Goal: Information Seeking & Learning: Learn about a topic

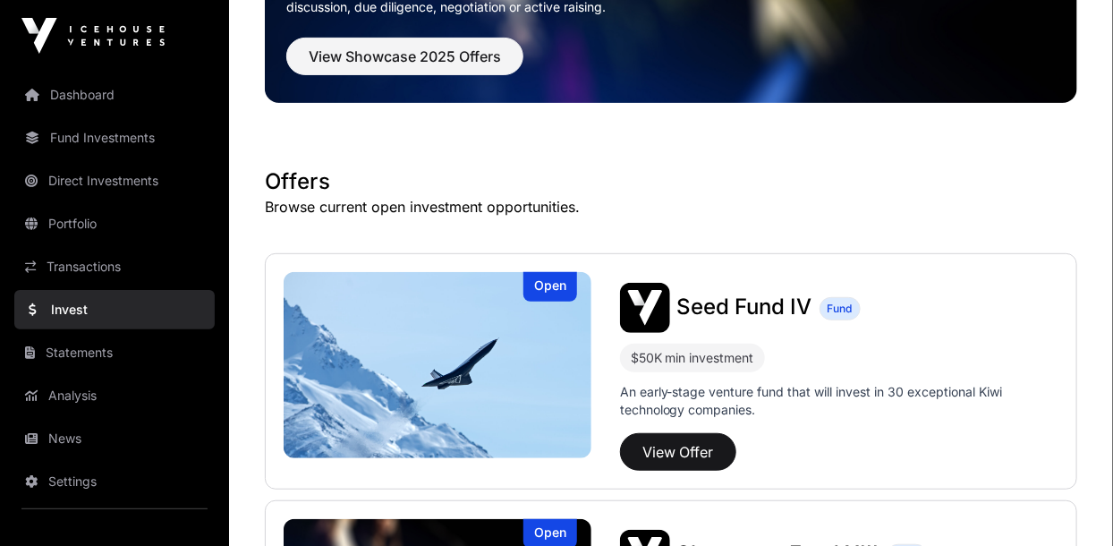
scroll to position [220, 0]
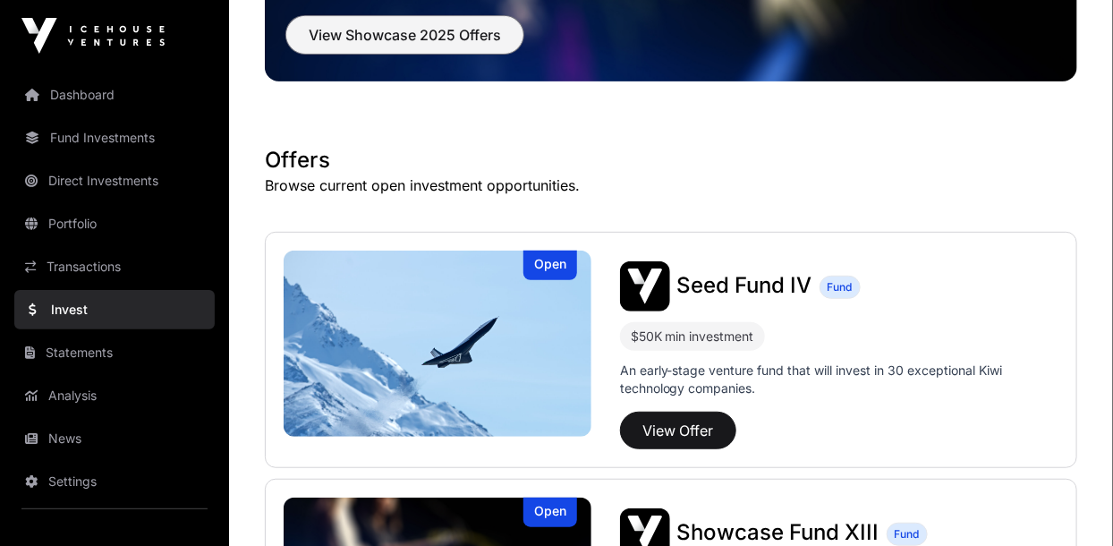
click at [327, 29] on span "View Showcase 2025 Offers" at bounding box center [405, 34] width 192 height 21
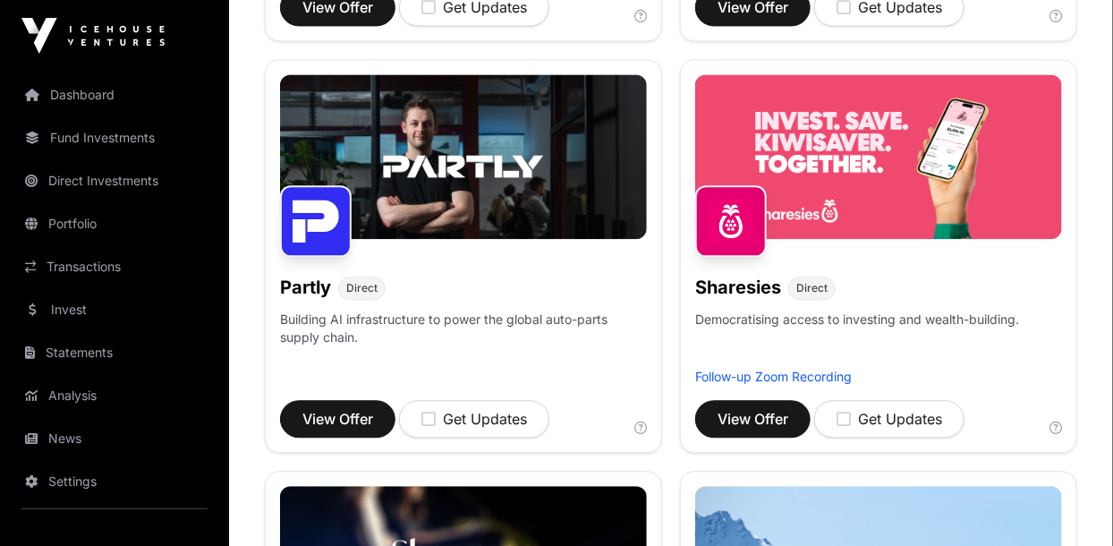
scroll to position [1471, 0]
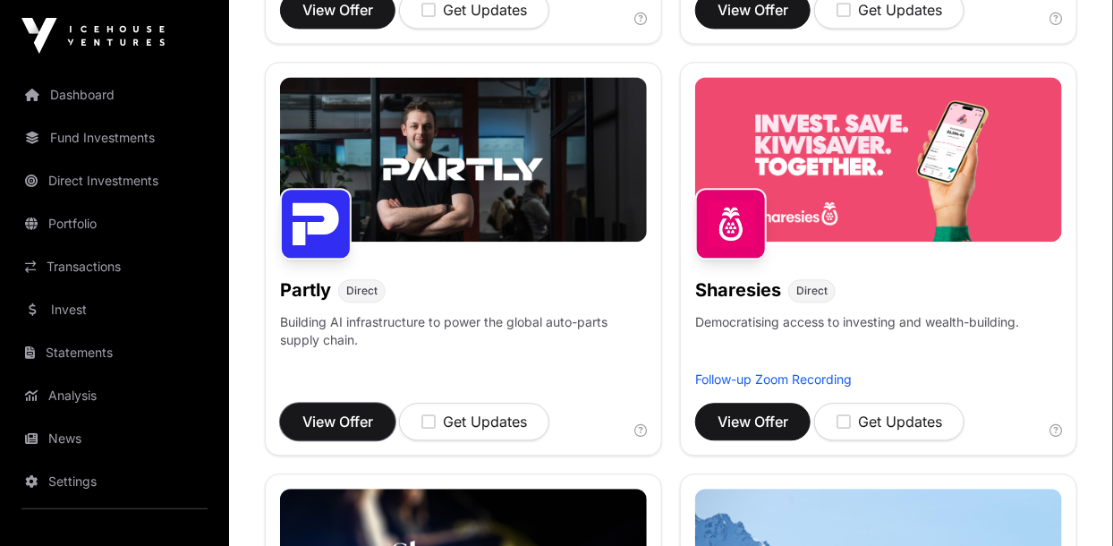
click at [317, 424] on span "View Offer" at bounding box center [337, 421] width 71 height 21
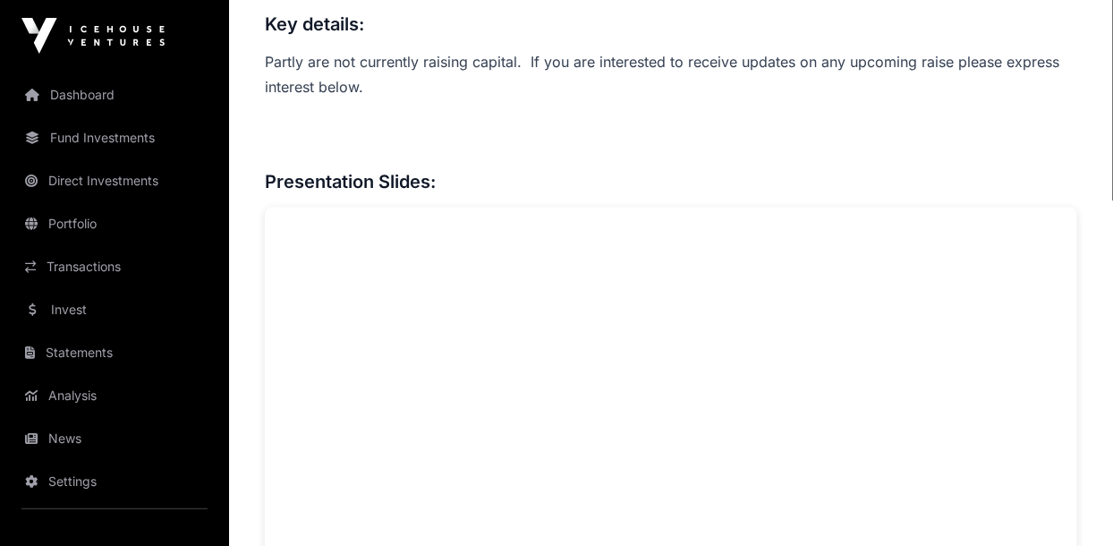
scroll to position [1390, 0]
click at [71, 453] on link "News" at bounding box center [114, 438] width 200 height 39
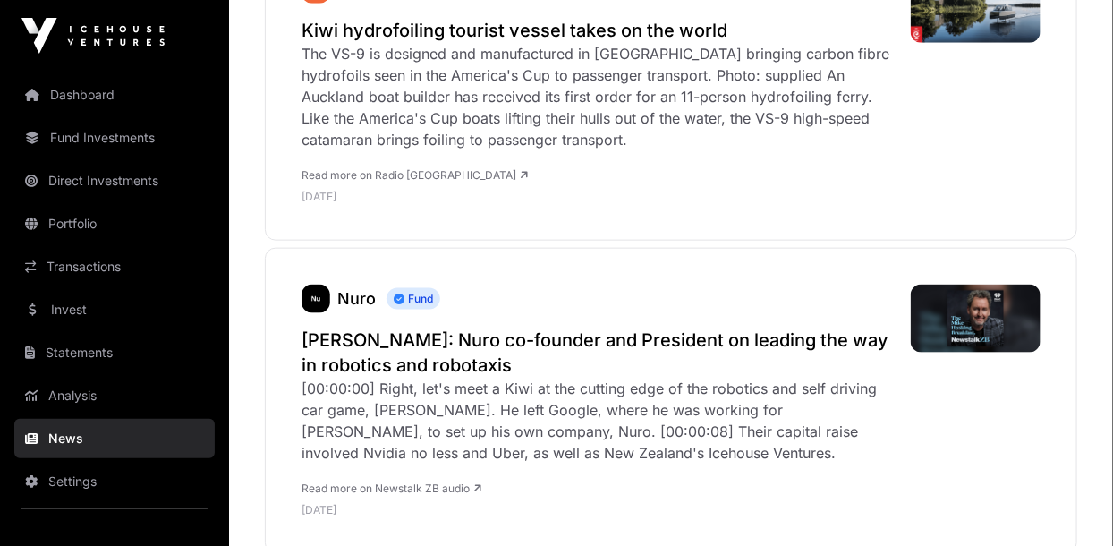
scroll to position [762, 0]
